Goal: Task Accomplishment & Management: Manage account settings

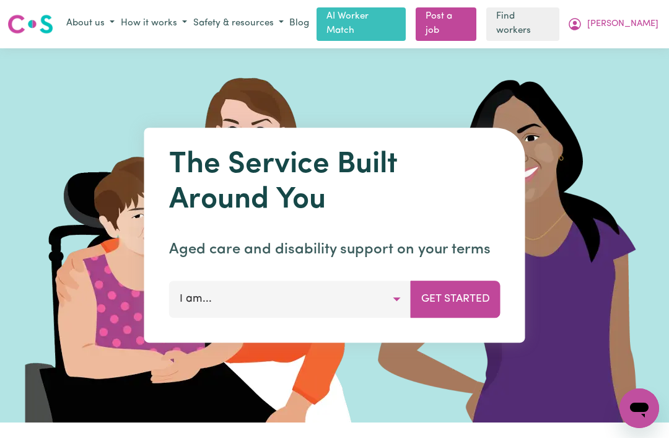
click at [642, 20] on span "[PERSON_NAME]" at bounding box center [622, 24] width 71 height 14
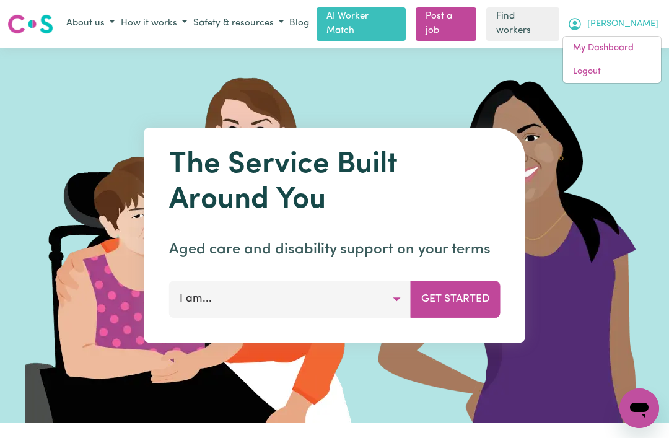
click at [619, 43] on link "My Dashboard" at bounding box center [612, 49] width 98 height 24
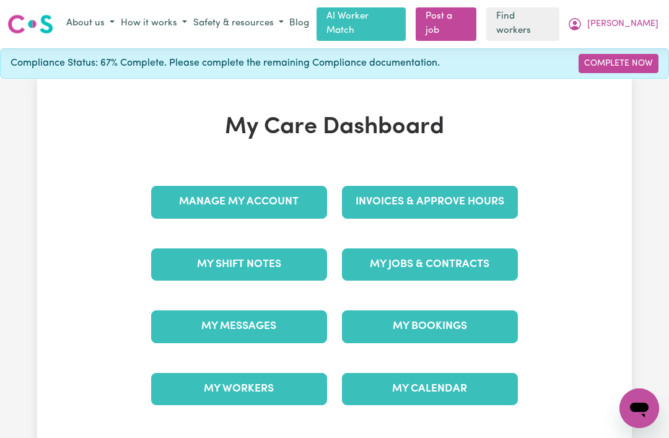
click at [372, 263] on link "My Jobs & Contracts" at bounding box center [430, 264] width 176 height 32
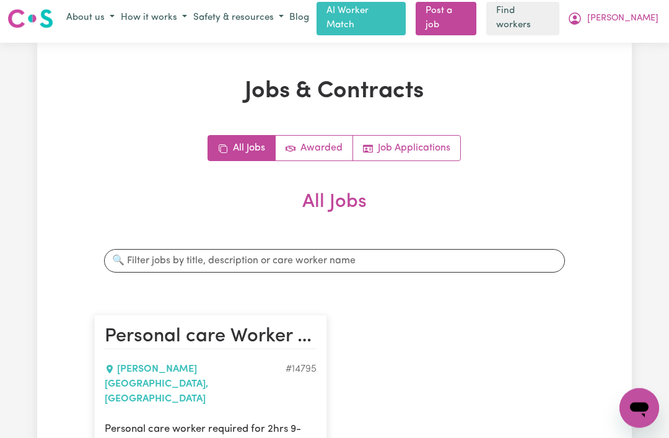
scroll to position [6, 0]
click at [320, 153] on link "Awarded" at bounding box center [314, 147] width 77 height 25
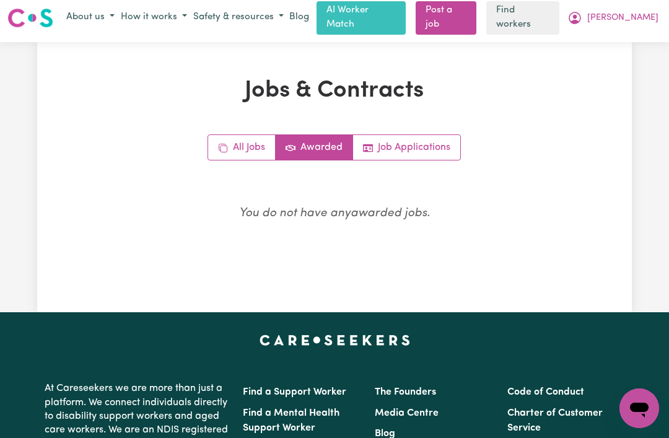
click at [248, 144] on link "All Jobs" at bounding box center [242, 147] width 68 height 25
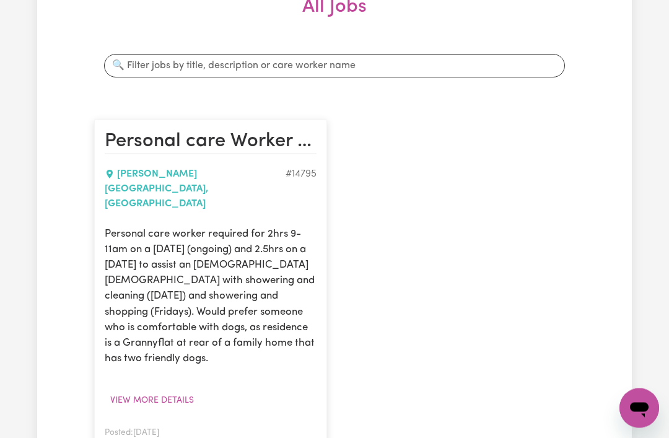
scroll to position [214, 0]
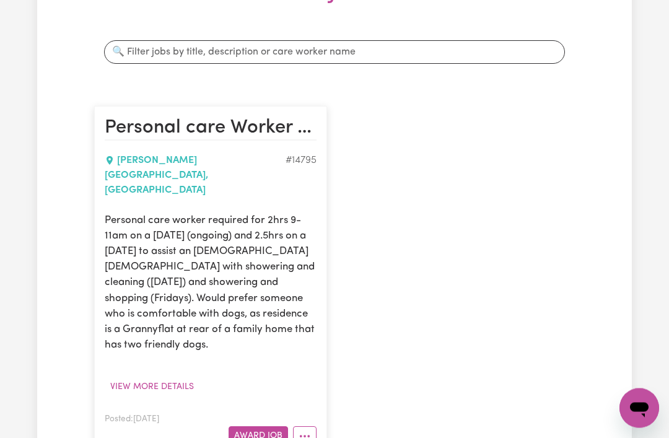
click at [312, 427] on button "More options" at bounding box center [305, 436] width 24 height 19
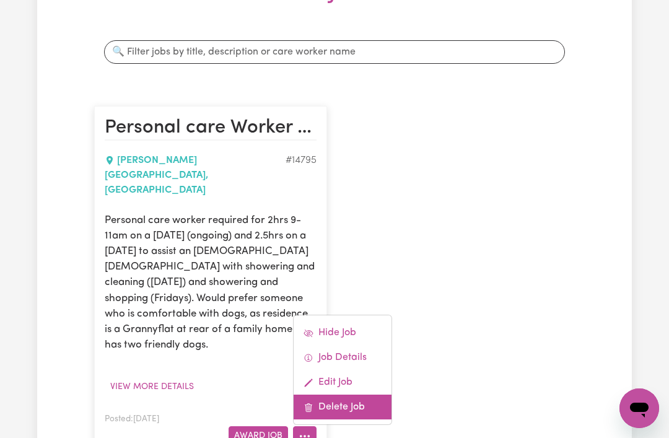
click at [342, 395] on link "Delete Job" at bounding box center [343, 407] width 98 height 25
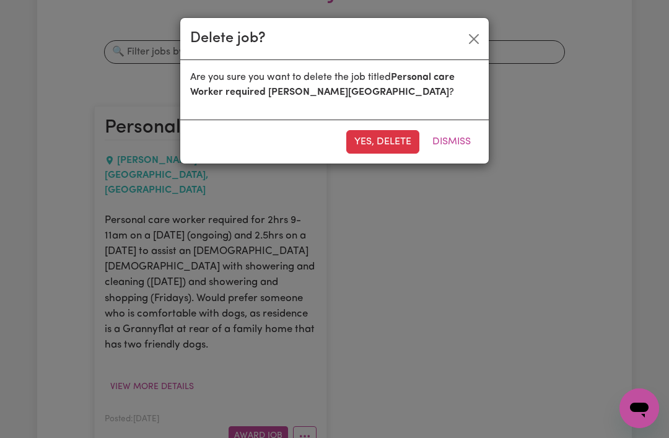
click at [391, 148] on button "Yes, delete" at bounding box center [382, 142] width 73 height 24
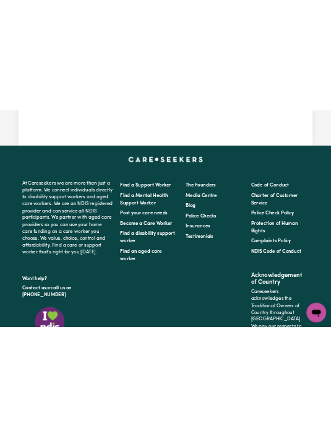
scroll to position [0, 0]
